Goal: Navigation & Orientation: Find specific page/section

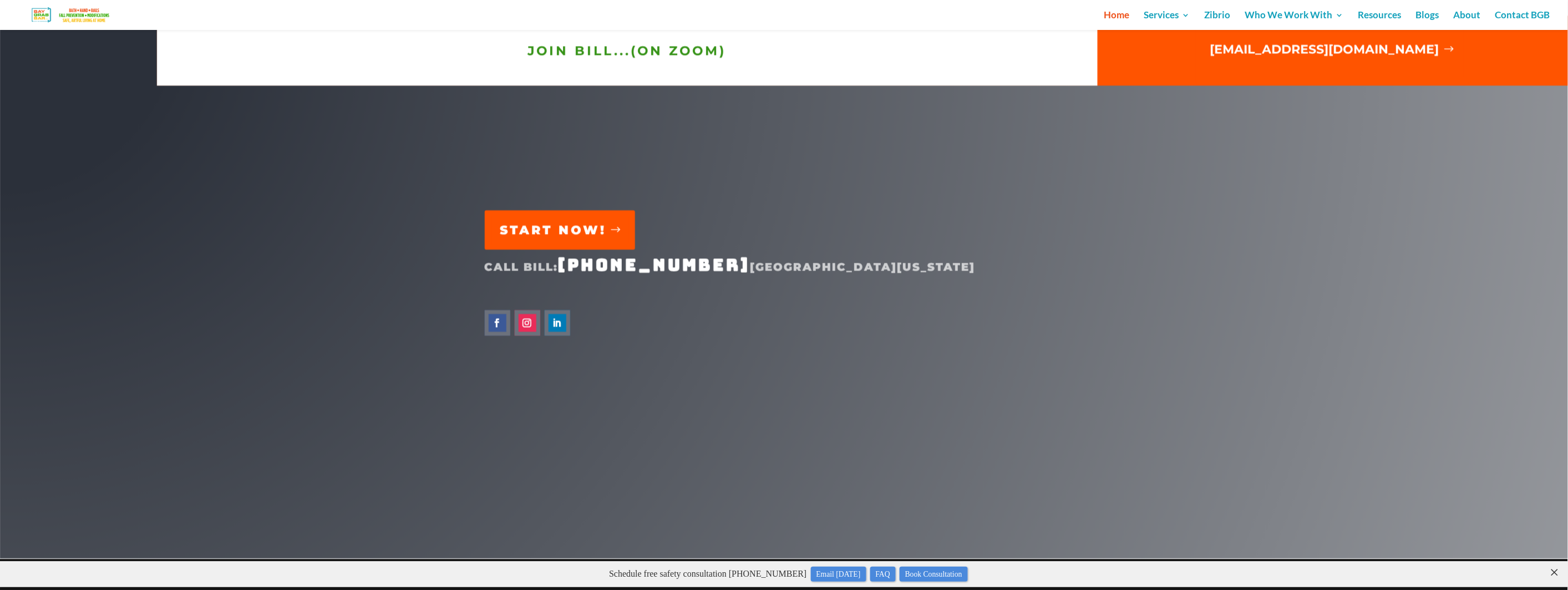
scroll to position [5267, 0]
click at [625, 51] on span "JOIN BILL...(on ZOOM)" at bounding box center [627, 50] width 198 height 16
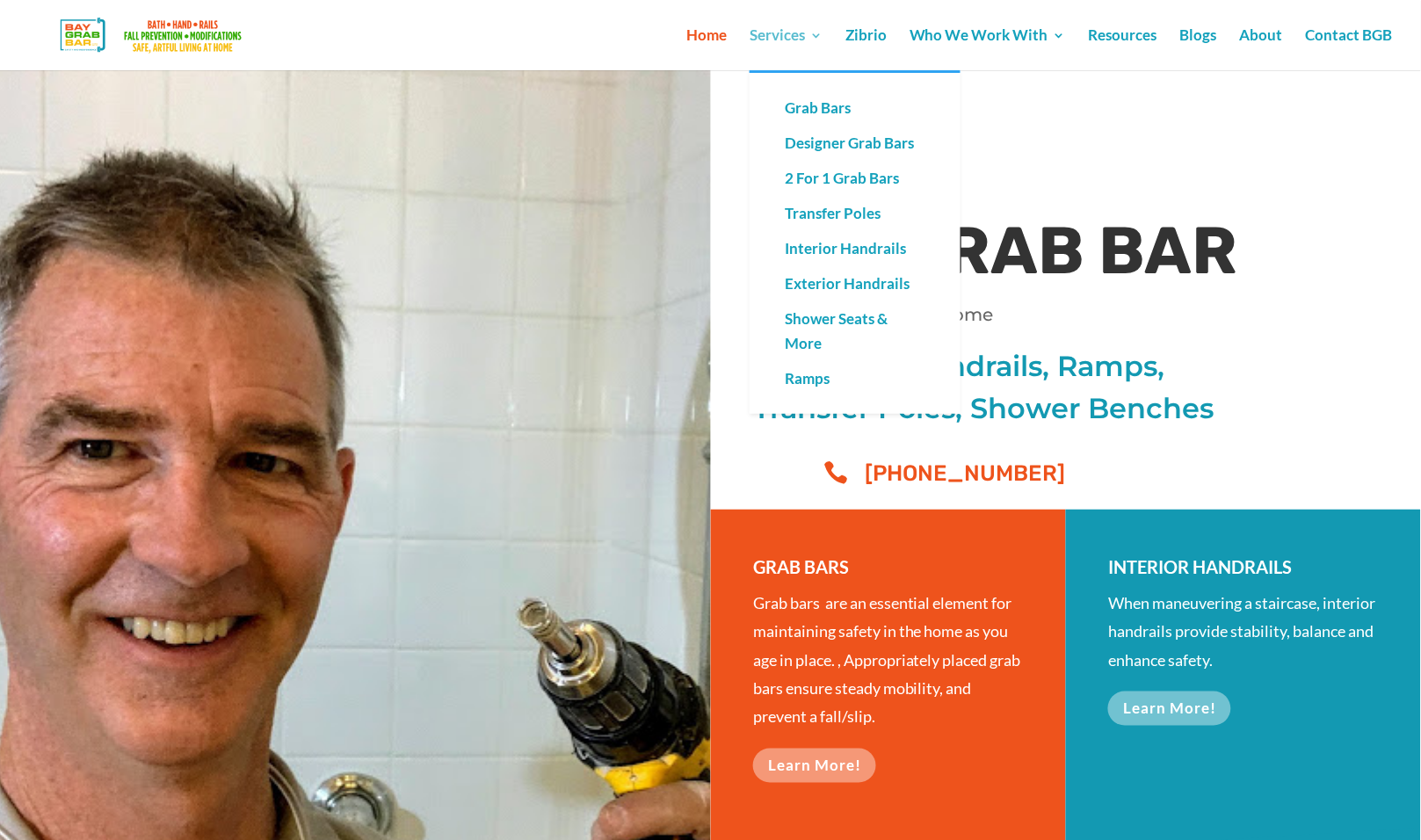
click at [795, 39] on link "Services" at bounding box center [786, 49] width 73 height 41
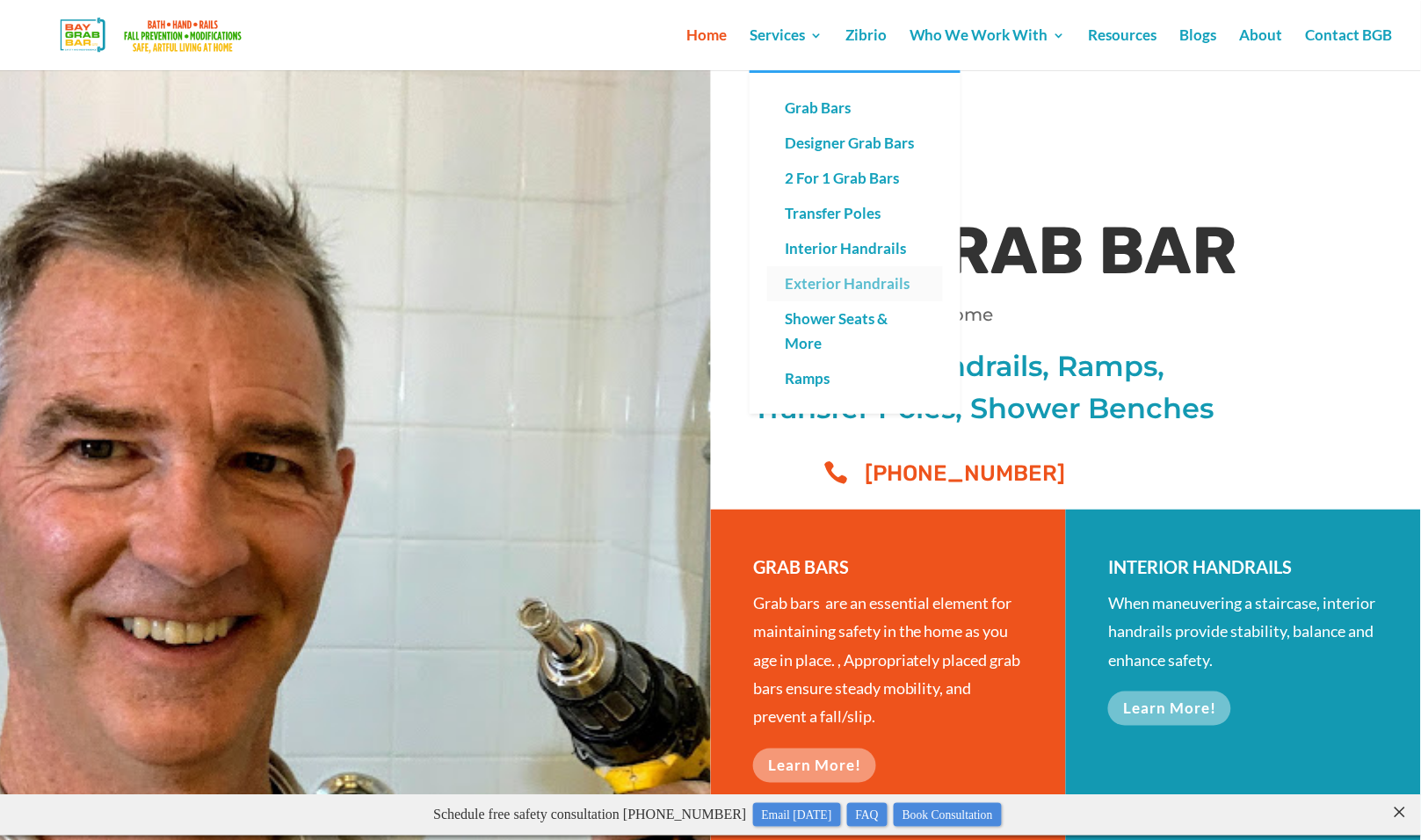
click at [821, 284] on link "Exterior Handrails" at bounding box center [855, 284] width 176 height 35
